Goal: Information Seeking & Learning: Learn about a topic

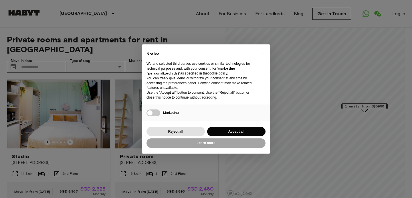
click at [70, 127] on div "× Notice We and selected third parties use cookies or similar technologies for …" at bounding box center [206, 99] width 412 height 198
click at [242, 131] on button "Accept all" at bounding box center [236, 131] width 58 height 9
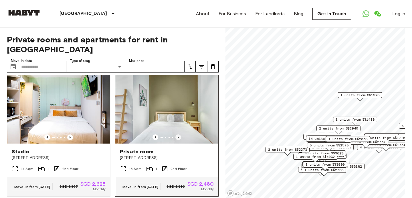
click at [178, 136] on icon "Previous image" at bounding box center [178, 137] width 1 height 2
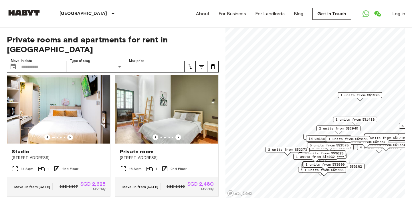
click at [294, 150] on span "2 units from S$2273" at bounding box center [287, 149] width 39 height 5
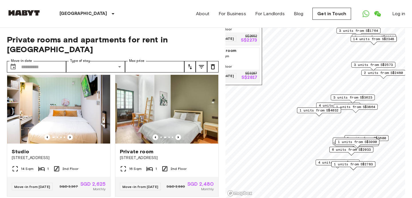
click at [334, 150] on span "6 units from S$2033" at bounding box center [351, 149] width 39 height 5
